Goal: Navigation & Orientation: Understand site structure

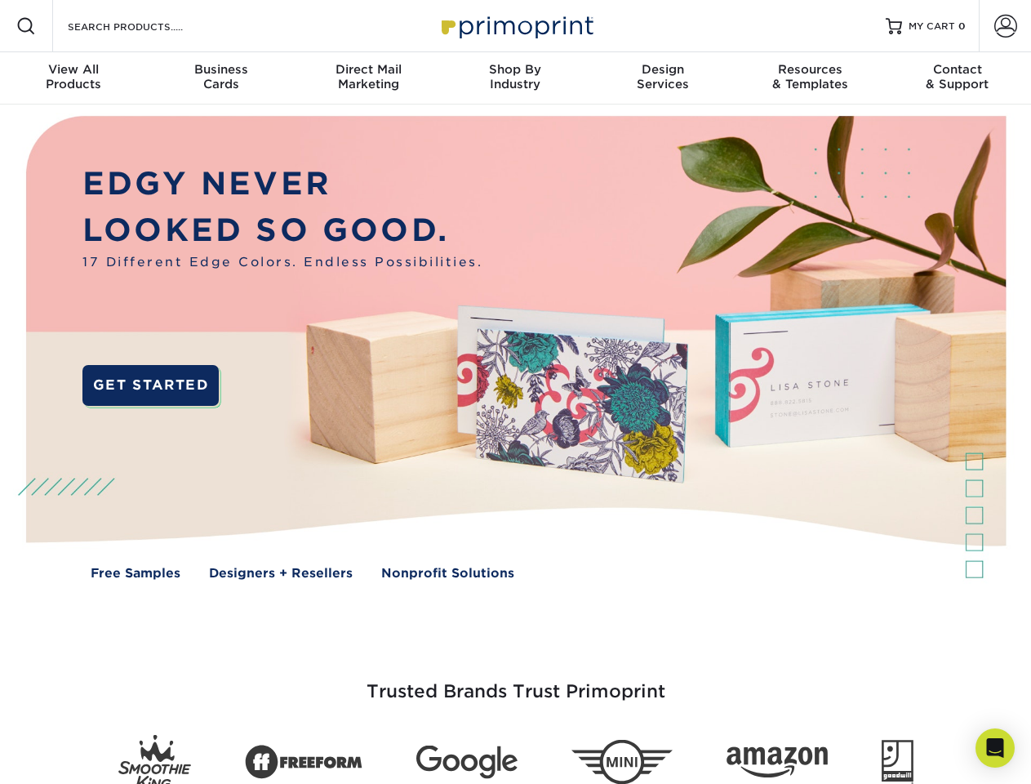
click at [515, 392] on img at bounding box center [515, 359] width 1020 height 510
click at [26, 26] on span at bounding box center [26, 26] width 20 height 20
click at [1005, 26] on span at bounding box center [1005, 26] width 23 height 23
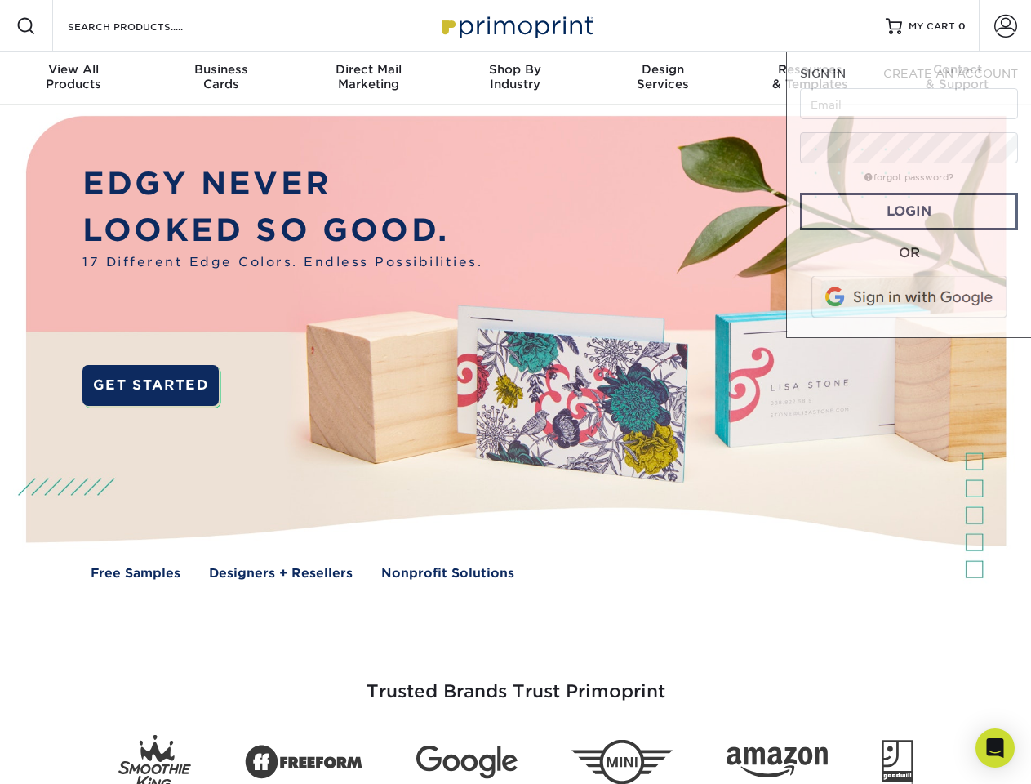
click at [73, 78] on div "View All Products" at bounding box center [73, 76] width 147 height 29
click at [220, 78] on div "Business Cards" at bounding box center [220, 76] width 147 height 29
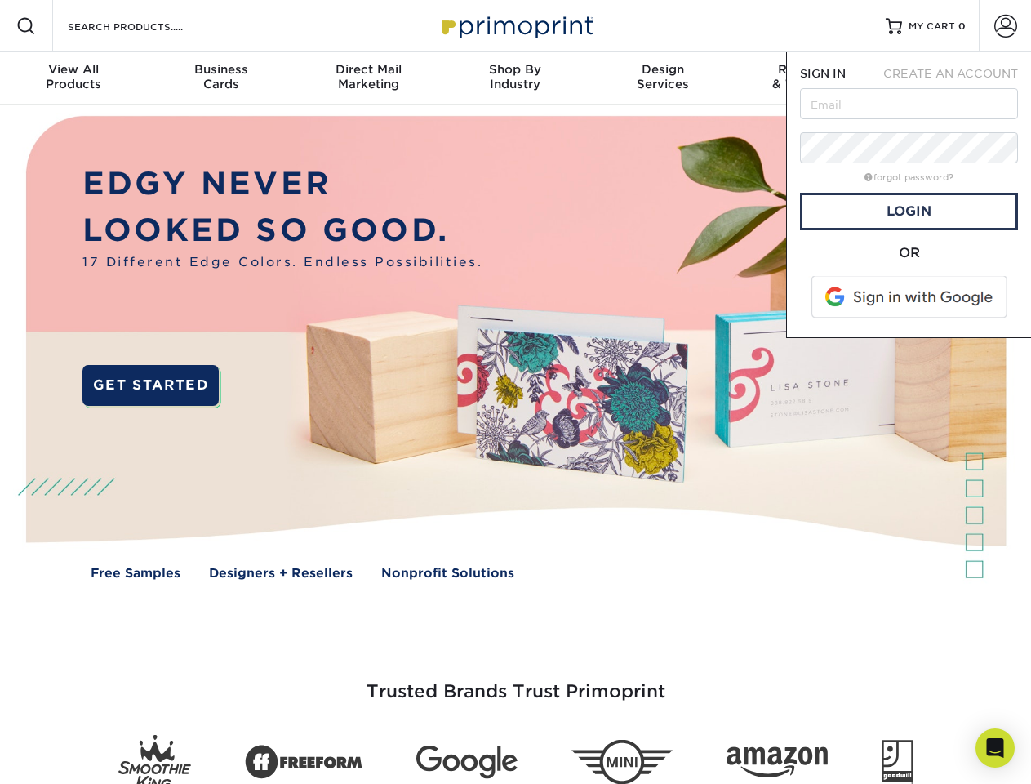
click at [368, 78] on div "Direct Mail Marketing" at bounding box center [368, 76] width 147 height 29
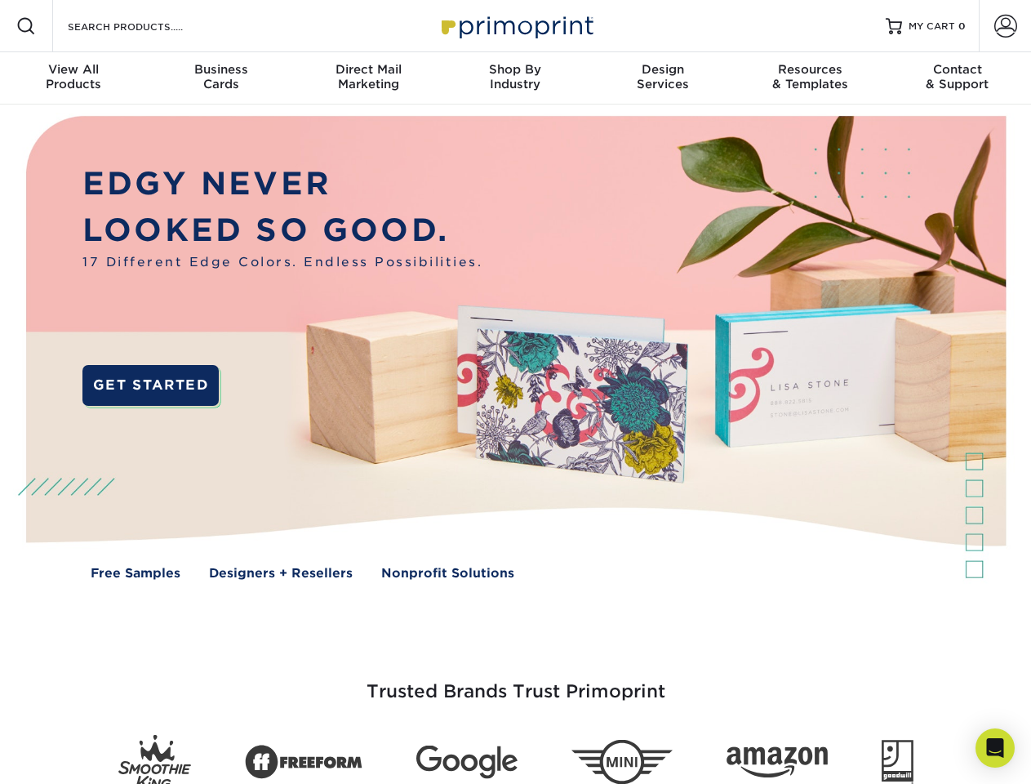
click at [515, 78] on div "Shop By Industry" at bounding box center [515, 76] width 147 height 29
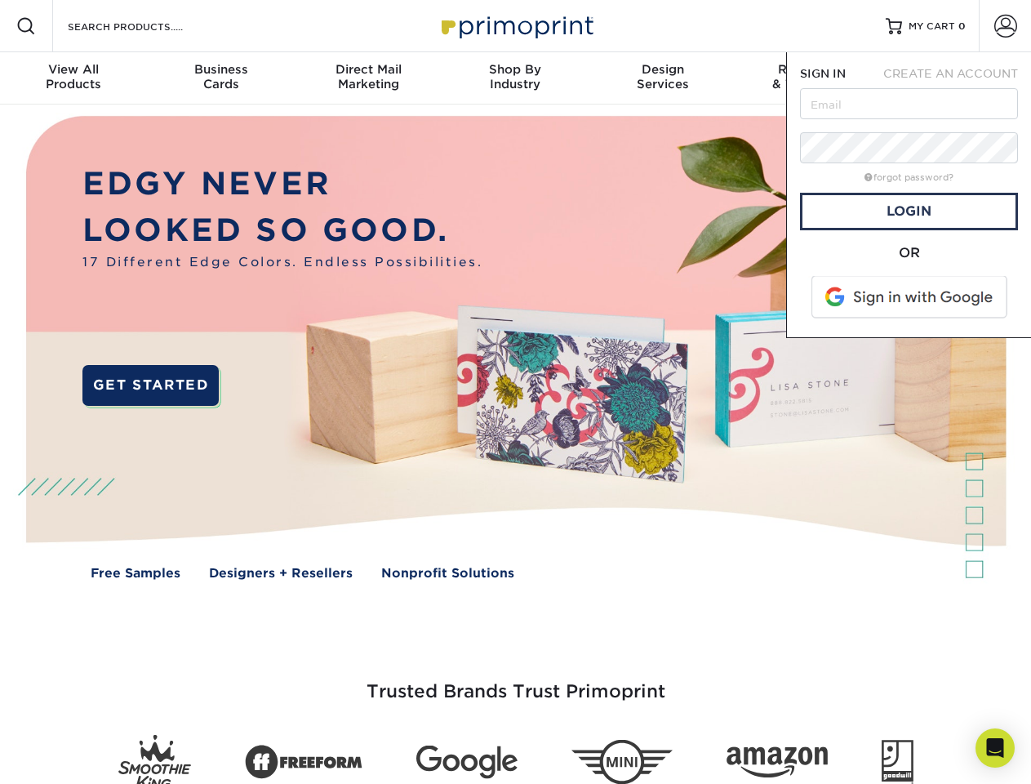
click at [663, 78] on div "Design Services" at bounding box center [662, 76] width 147 height 29
click at [810, 78] on span "SIGN IN" at bounding box center [823, 73] width 46 height 13
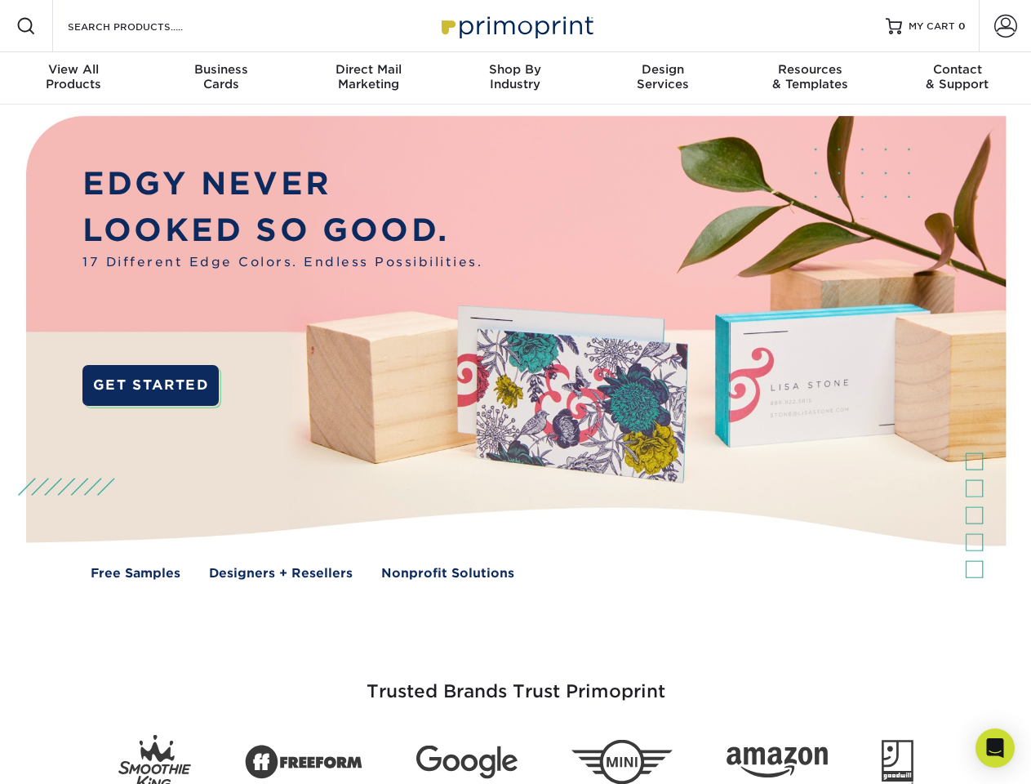
click at [958, 78] on div "Contact & Support" at bounding box center [957, 76] width 147 height 29
